Goal: Transaction & Acquisition: Obtain resource

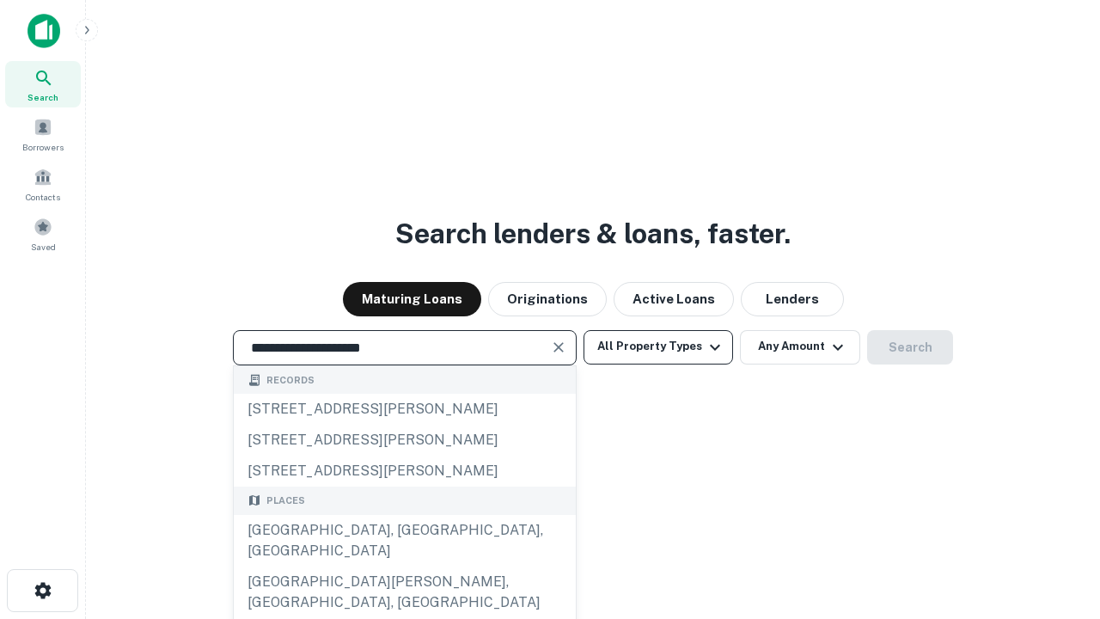
click at [404, 566] on div "[GEOGRAPHIC_DATA], [GEOGRAPHIC_DATA], [GEOGRAPHIC_DATA]" at bounding box center [405, 541] width 342 height 52
click at [658, 346] on button "All Property Types" at bounding box center [659, 347] width 150 height 34
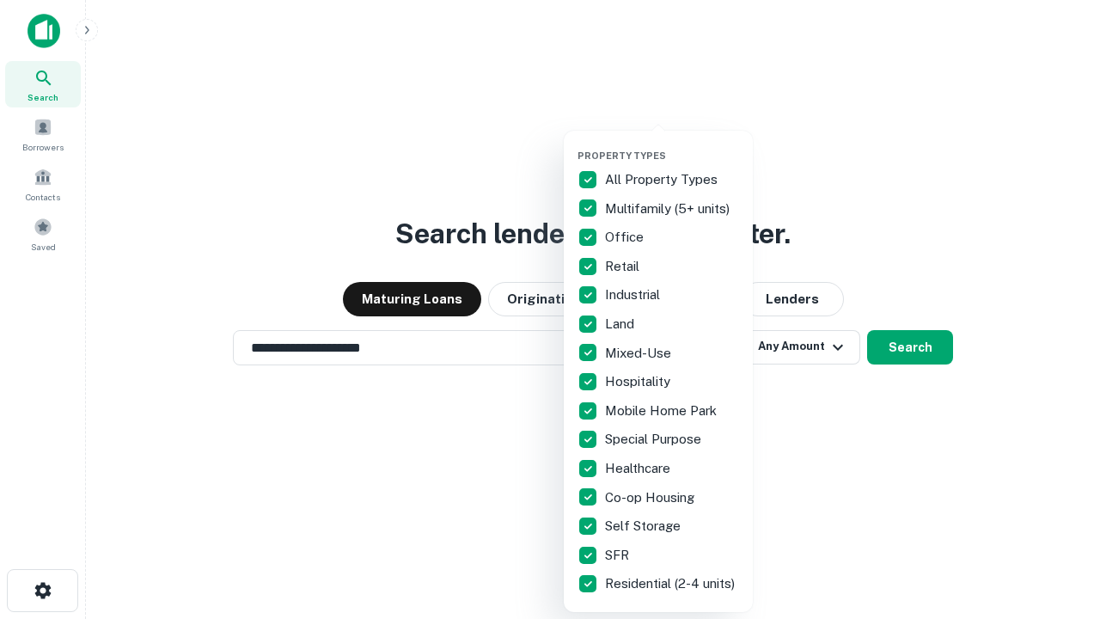
type input "**********"
click at [672, 144] on button "button" at bounding box center [672, 144] width 189 height 1
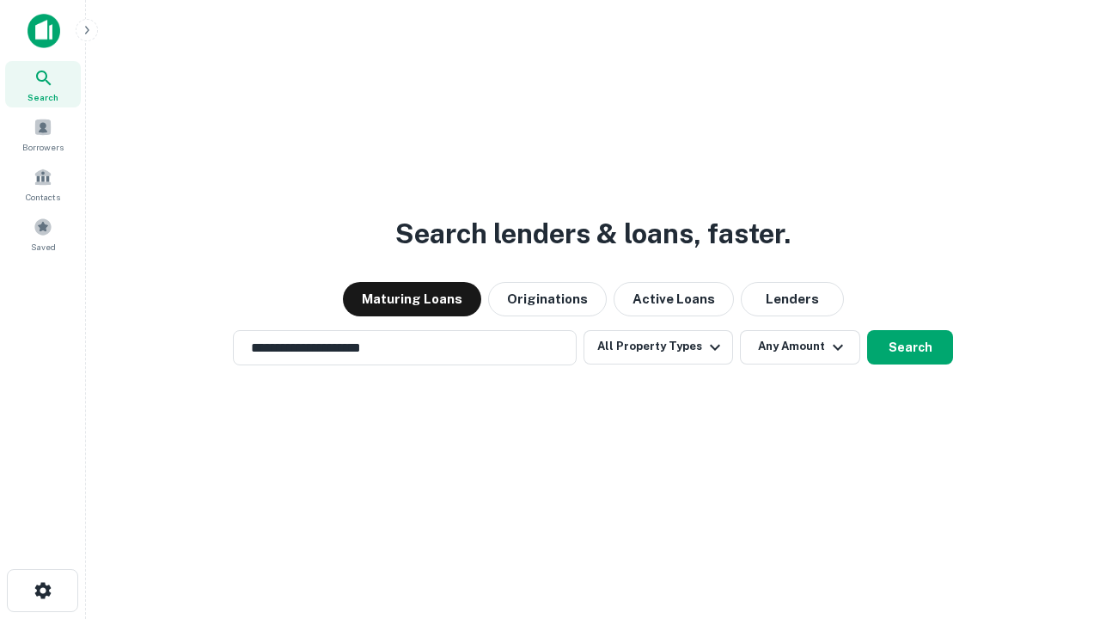
scroll to position [27, 0]
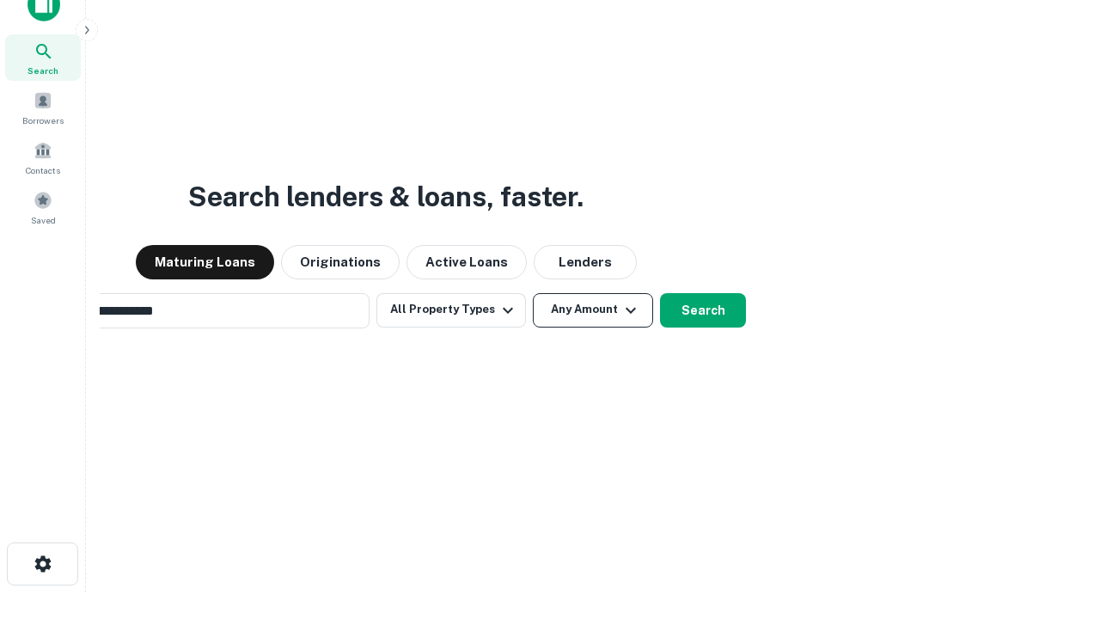
click at [533, 293] on button "Any Amount" at bounding box center [593, 310] width 120 height 34
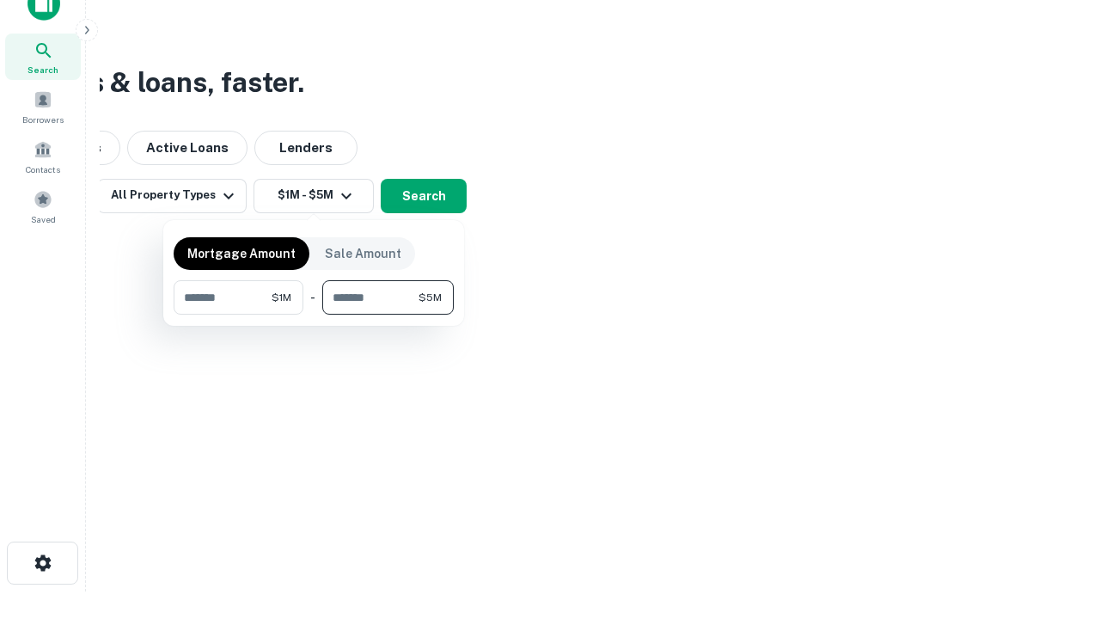
type input "*******"
click at [314, 315] on button "button" at bounding box center [314, 315] width 280 height 1
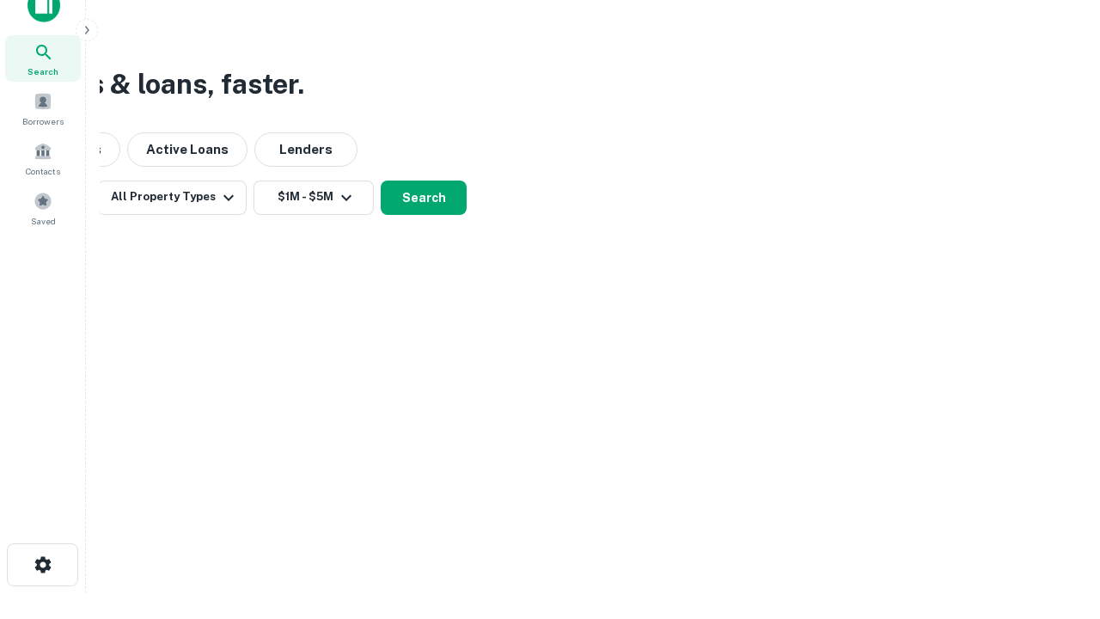
scroll to position [10, 317]
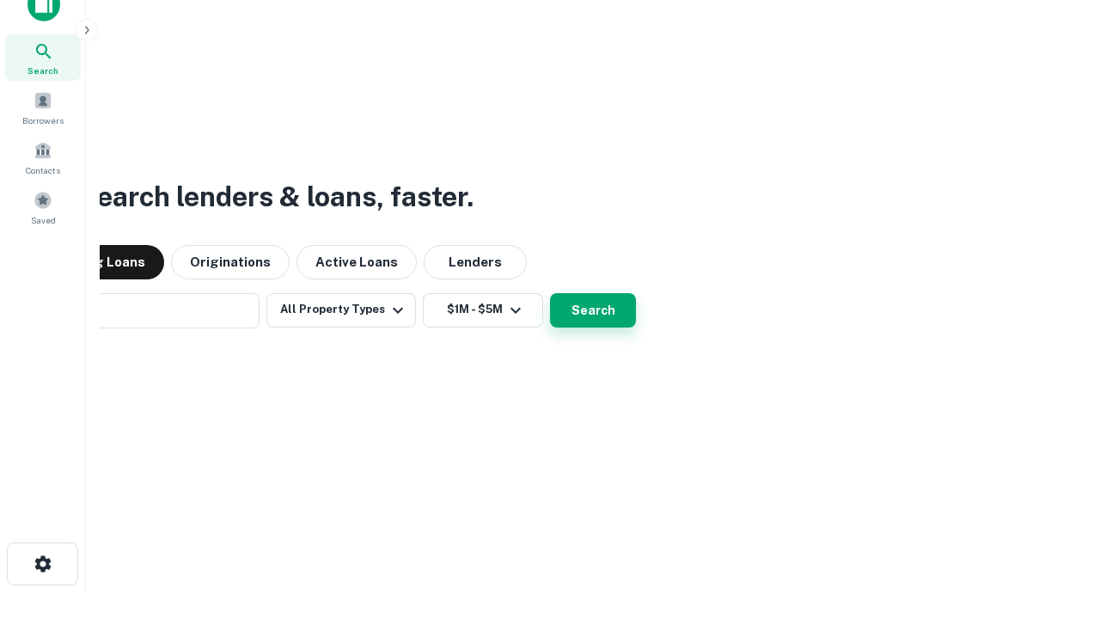
click at [550, 293] on button "Search" at bounding box center [593, 310] width 86 height 34
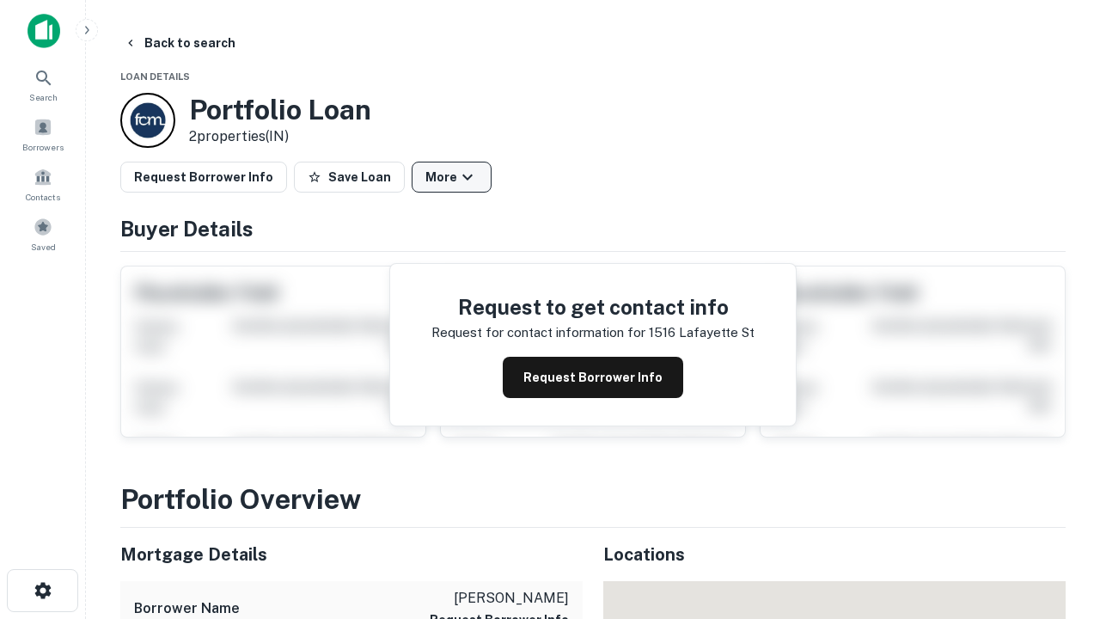
click at [451, 177] on button "More" at bounding box center [452, 177] width 80 height 31
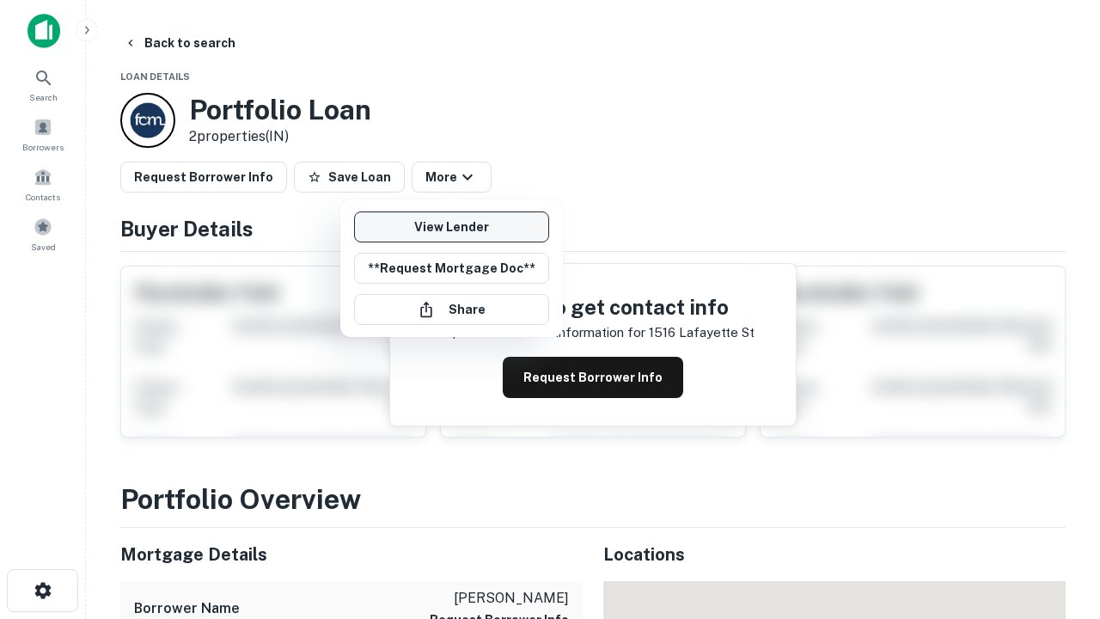
click at [451, 227] on link "View Lender" at bounding box center [451, 226] width 195 height 31
